Goal: Task Accomplishment & Management: Manage account settings

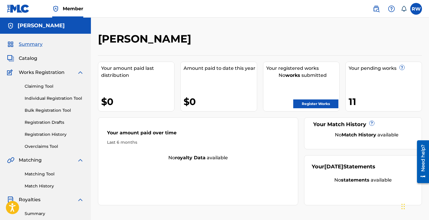
click at [45, 134] on link "Registration History" at bounding box center [54, 134] width 59 height 6
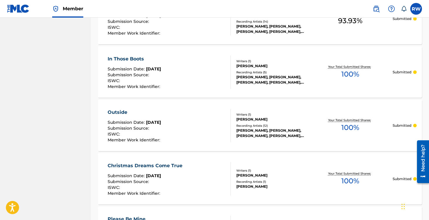
scroll to position [569, 0]
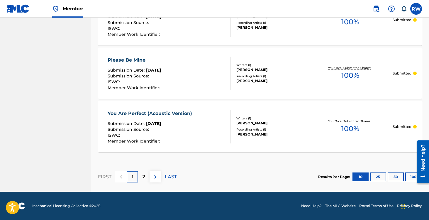
click at [376, 178] on button "25" at bounding box center [378, 177] width 16 height 9
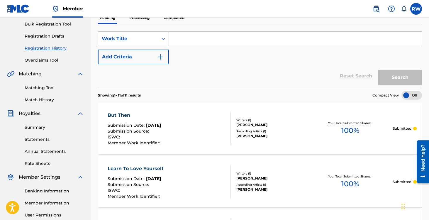
scroll to position [0, 0]
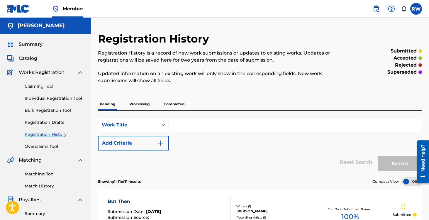
click at [172, 106] on p "Completed" at bounding box center [174, 104] width 24 height 12
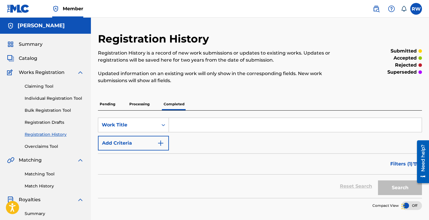
click at [119, 106] on div "Pending Processing Completed" at bounding box center [260, 104] width 324 height 12
click at [143, 103] on p "Processing" at bounding box center [140, 104] width 24 height 12
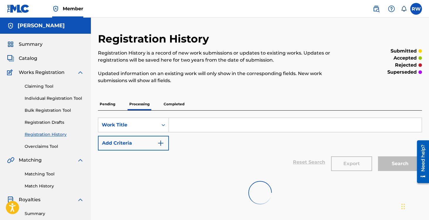
click at [95, 102] on div "Registration History Registration History is a record of new work submissions o…" at bounding box center [260, 183] width 338 height 303
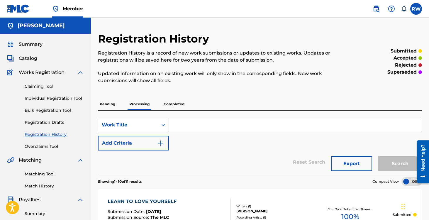
click at [108, 104] on p "Pending" at bounding box center [107, 104] width 19 height 12
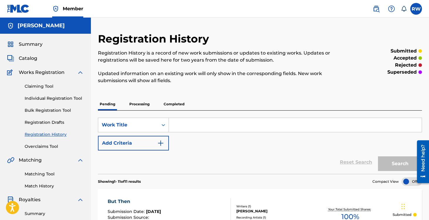
click at [27, 60] on span "Catalog" at bounding box center [28, 58] width 18 height 7
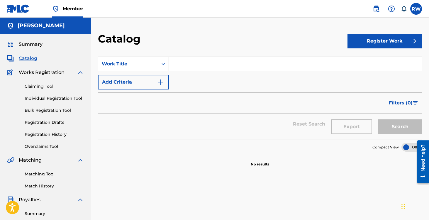
click at [374, 41] on button "Register Work" at bounding box center [385, 41] width 75 height 15
click at [352, 61] on link "Individual" at bounding box center [385, 60] width 75 height 14
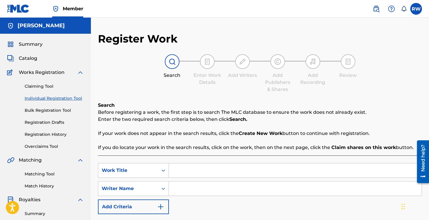
click at [36, 110] on link "Bulk Registration Tool" at bounding box center [54, 110] width 59 height 6
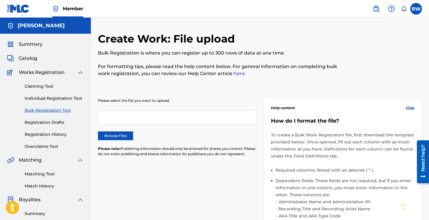
click at [145, 119] on div at bounding box center [177, 117] width 159 height 14
click at [110, 139] on label "Browse Files" at bounding box center [115, 135] width 35 height 9
click at [0, 0] on input "Browse Files" at bounding box center [0, 0] width 0 height 0
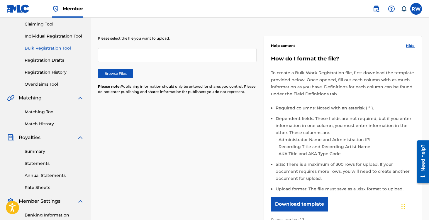
scroll to position [63, 0]
click at [31, 112] on link "Matching Tool" at bounding box center [54, 112] width 59 height 6
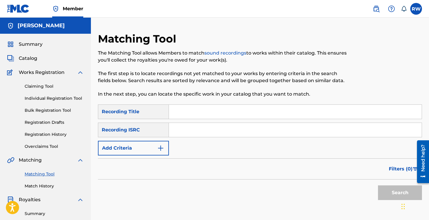
click at [178, 112] on input "Search Form" at bounding box center [295, 112] width 253 height 14
click at [176, 129] on input "Search Form" at bounding box center [295, 130] width 253 height 14
click at [219, 55] on link "sound recordings" at bounding box center [226, 53] width 42 height 6
click at [47, 146] on link "Overclaims Tool" at bounding box center [54, 146] width 59 height 6
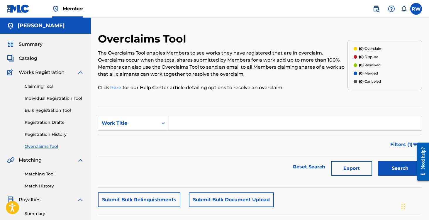
click at [43, 85] on link "Claiming Tool" at bounding box center [54, 86] width 59 height 6
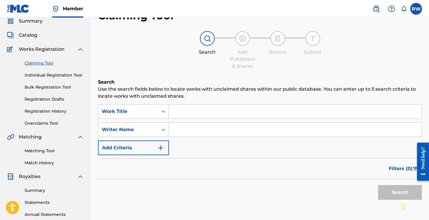
scroll to position [23, 0]
click at [151, 110] on div "Work Title" at bounding box center [128, 111] width 53 height 7
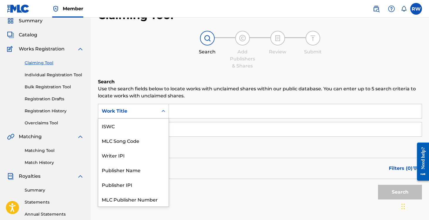
scroll to position [15, 0]
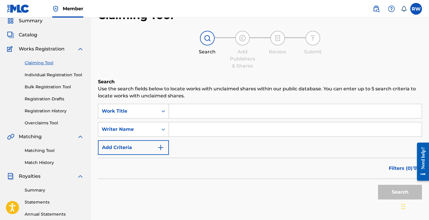
click at [128, 69] on div "Search Add Publishers & Shares Review Submit" at bounding box center [260, 50] width 324 height 39
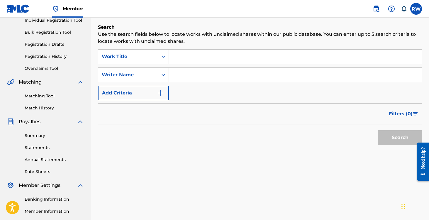
scroll to position [0, 0]
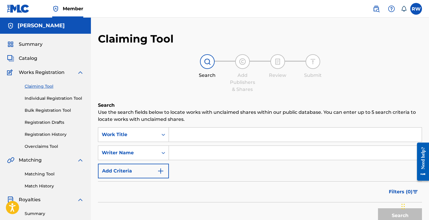
click at [21, 45] on span "Summary" at bounding box center [31, 44] width 24 height 7
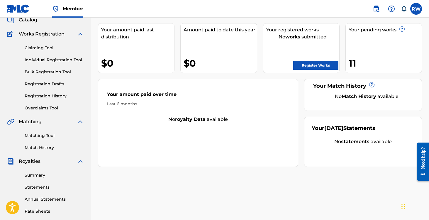
scroll to position [36, 0]
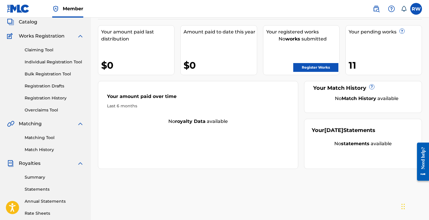
click at [34, 99] on link "Registration History" at bounding box center [54, 98] width 59 height 6
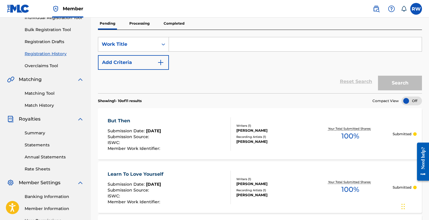
scroll to position [91, 0]
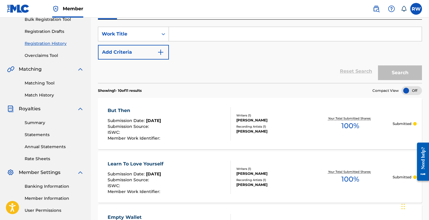
click at [410, 91] on div at bounding box center [412, 90] width 21 height 9
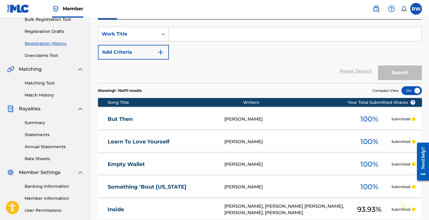
click at [410, 91] on div at bounding box center [412, 90] width 21 height 9
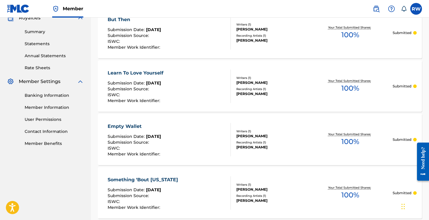
scroll to position [0, 0]
